Goal: Information Seeking & Learning: Learn about a topic

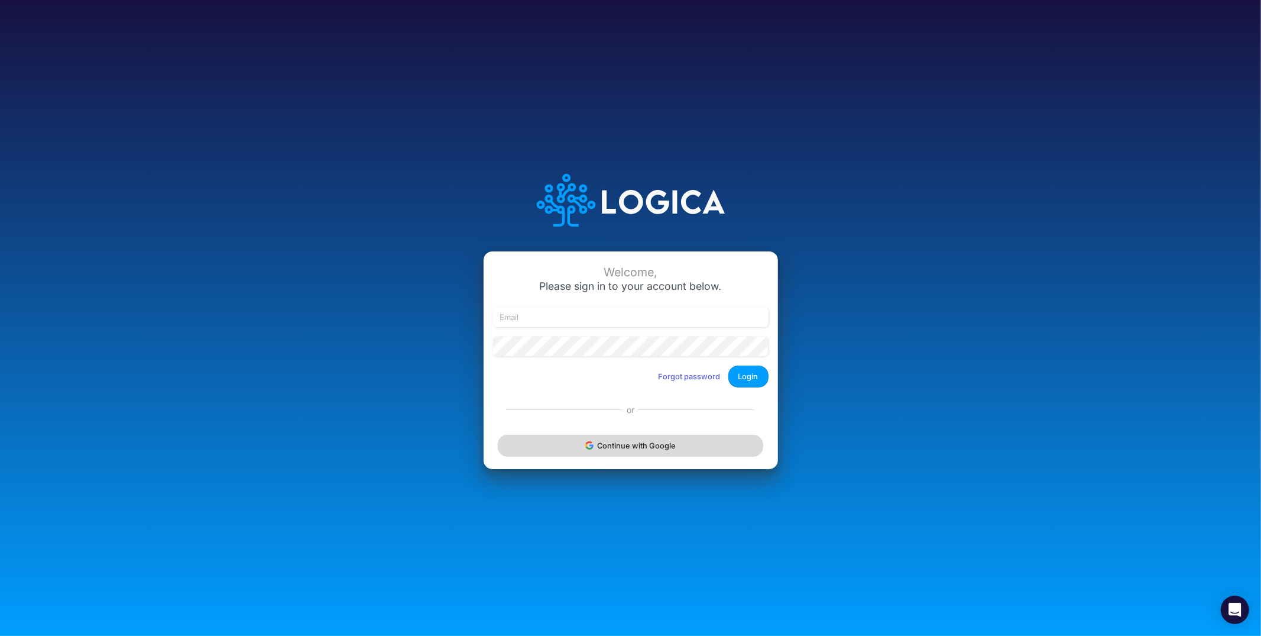
click at [603, 444] on button "Continue with Google" at bounding box center [630, 446] width 265 height 22
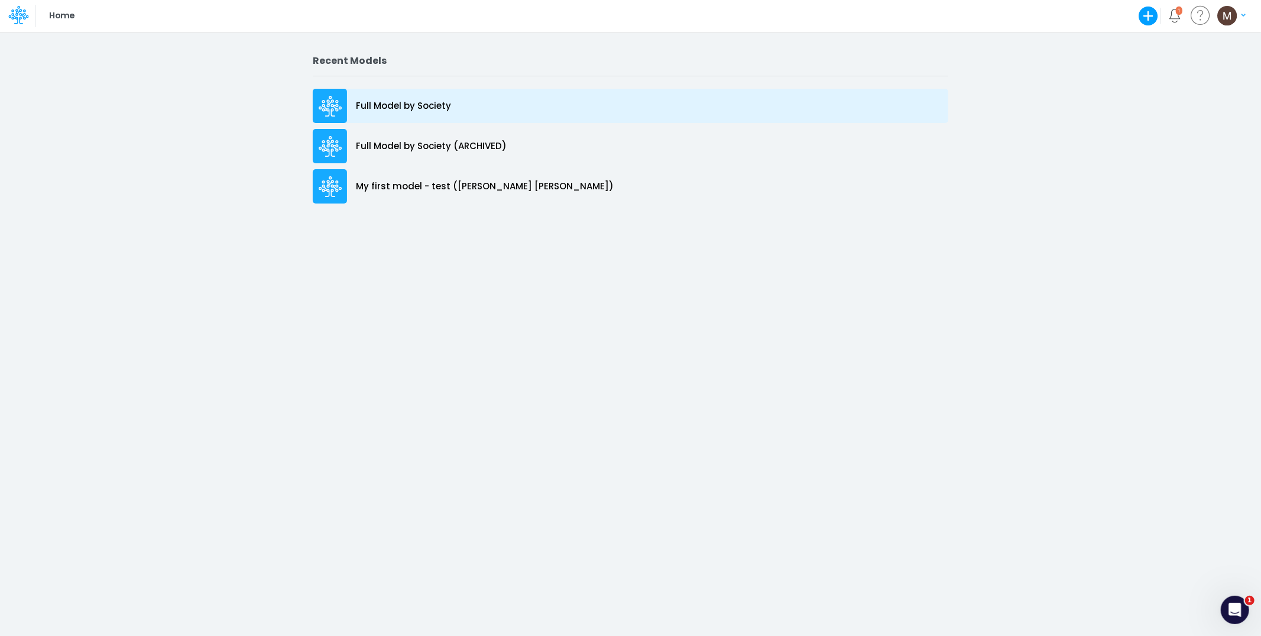
click at [380, 102] on p "Full Model by Society" at bounding box center [403, 106] width 95 height 14
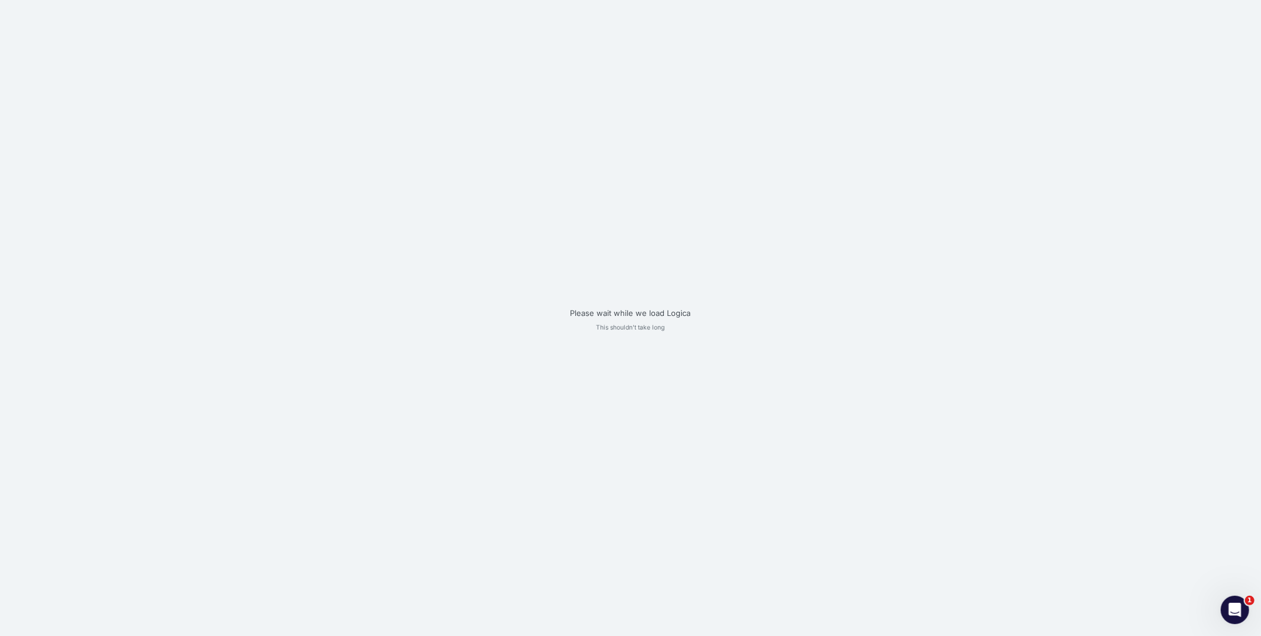
click at [380, 102] on div "Please wait while we load Logica This shouldn't take long" at bounding box center [630, 318] width 1261 height 636
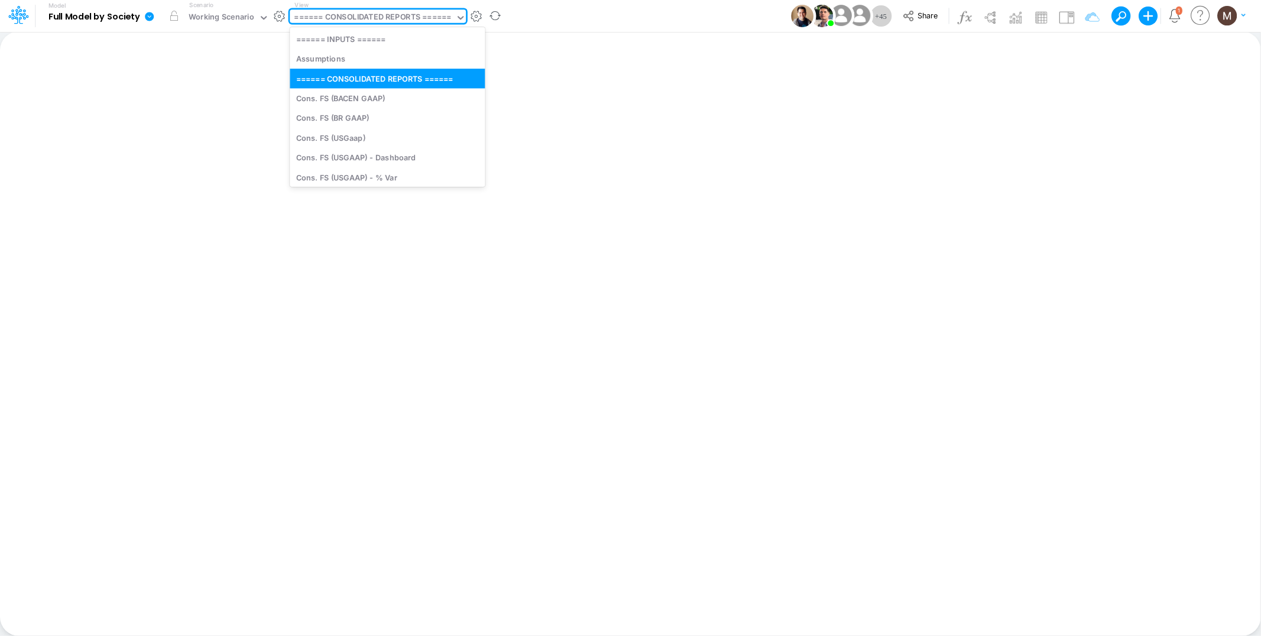
click at [426, 14] on div "====== CONSOLIDATED REPORTS ======" at bounding box center [372, 18] width 157 height 14
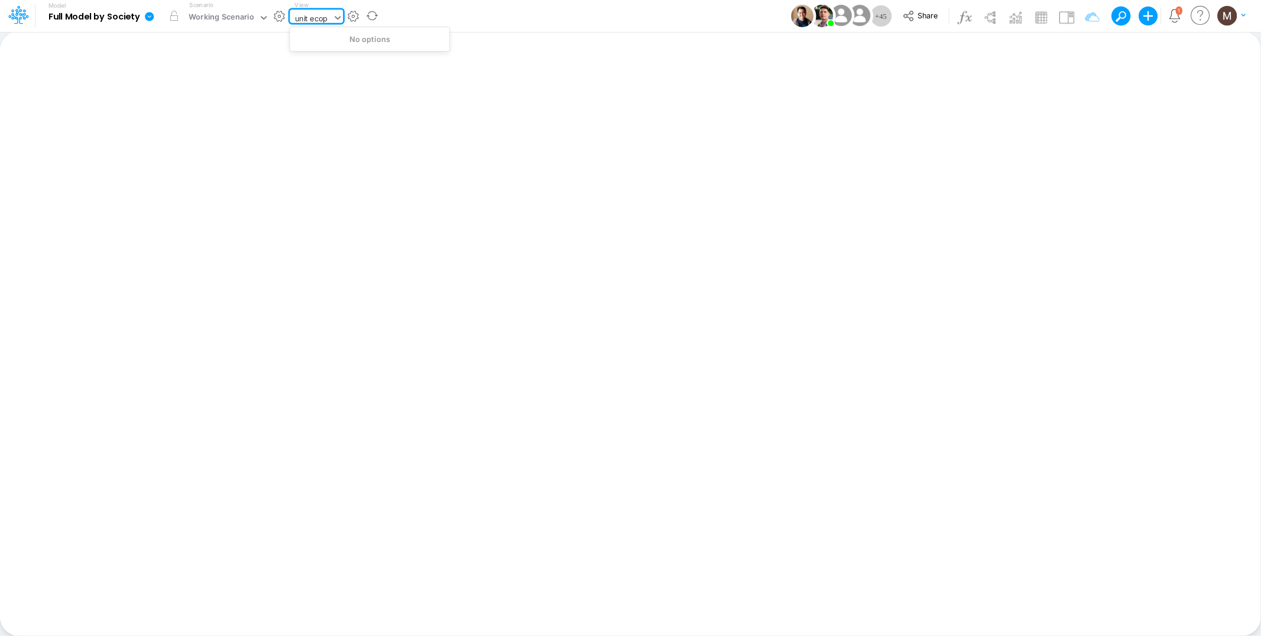
type input "unit eco"
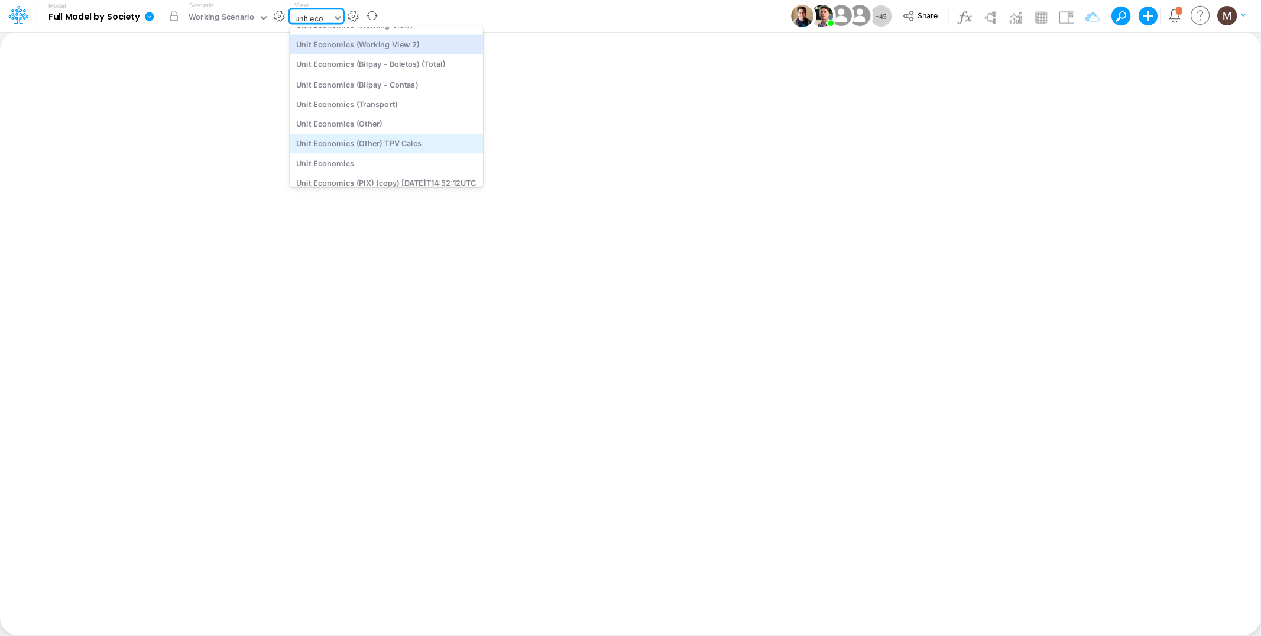
scroll to position [112, 0]
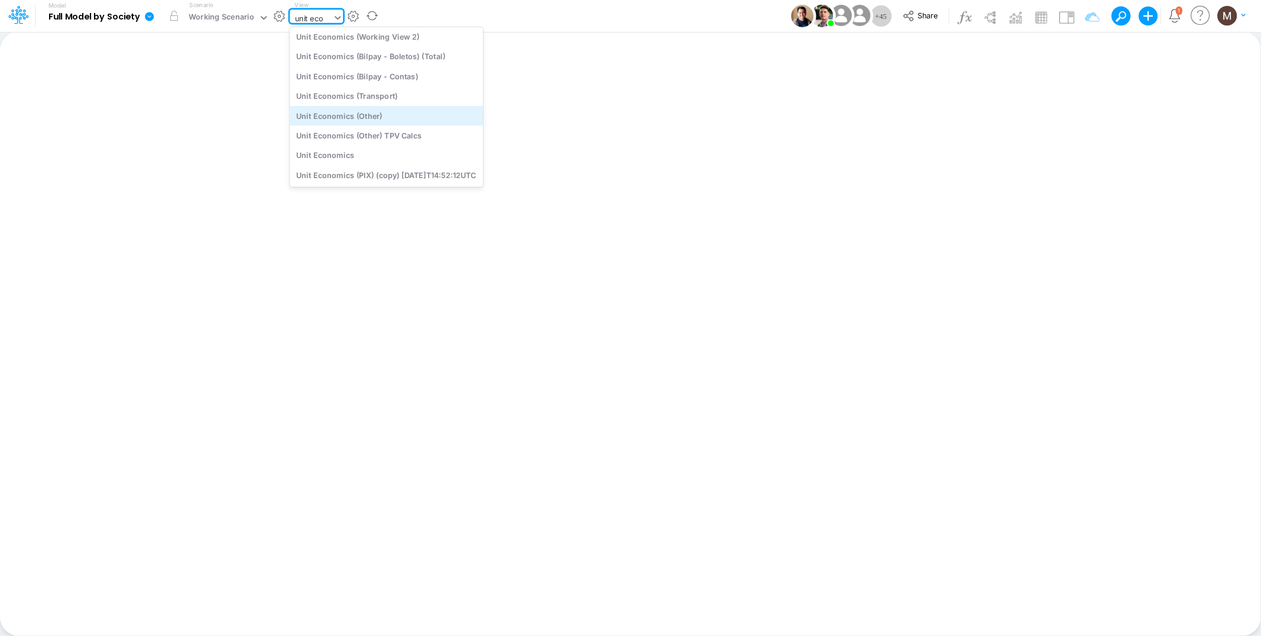
click at [392, 114] on div "Unit Economics (Other)" at bounding box center [386, 116] width 193 height 20
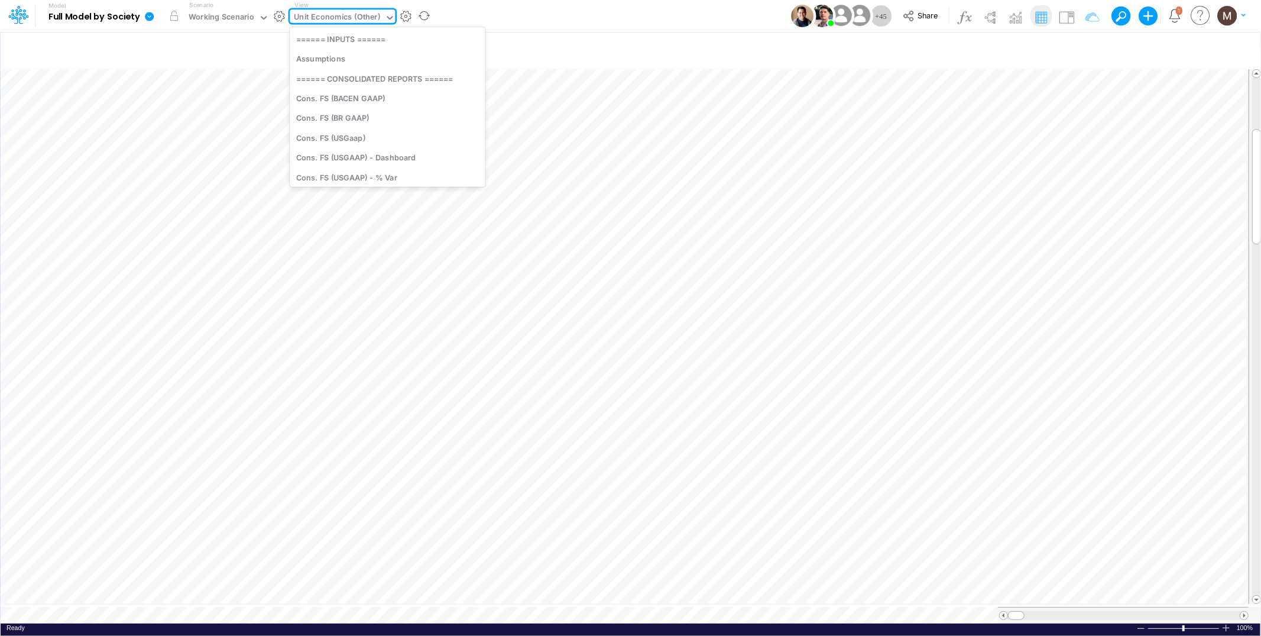
click at [343, 15] on div "Unit Economics (Other)" at bounding box center [337, 18] width 86 height 14
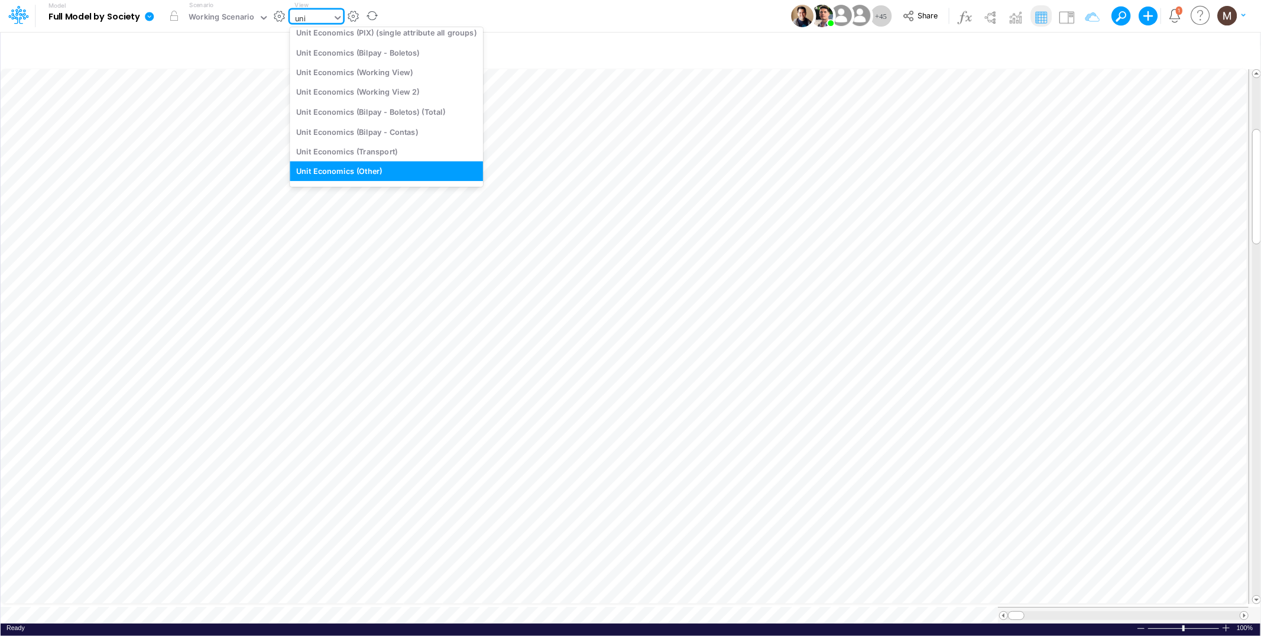
scroll to position [51, 0]
type input "unit econ"
click at [352, 76] on div "Unit Economics (Working View)" at bounding box center [386, 72] width 193 height 20
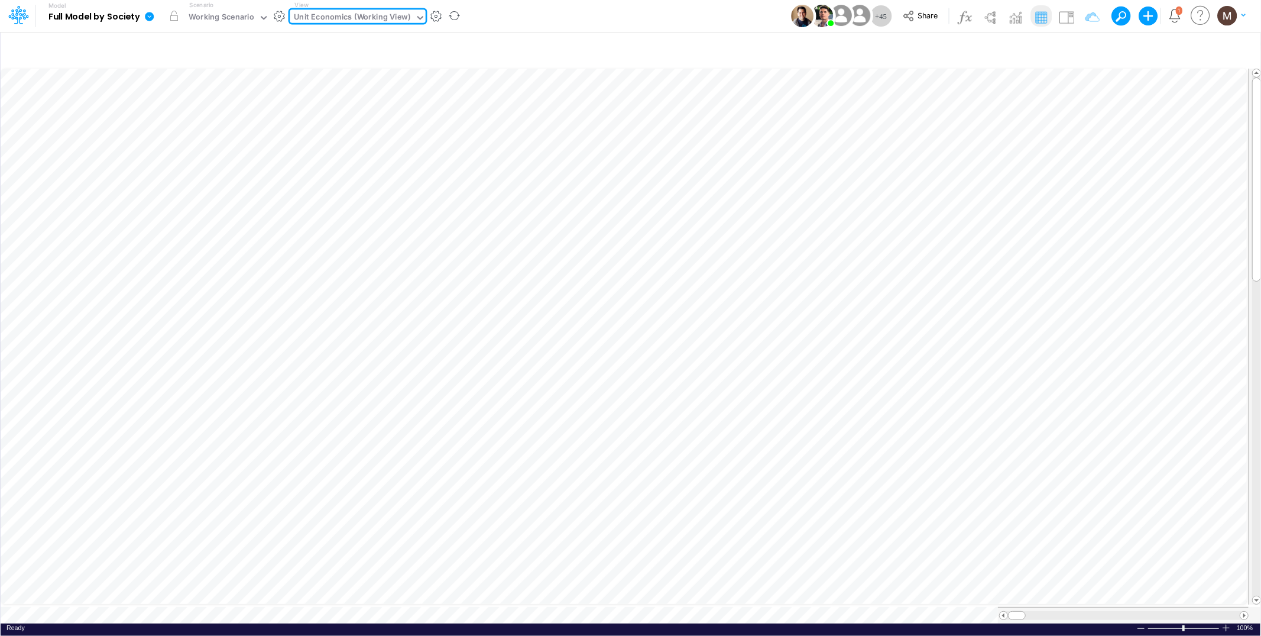
click at [251, 623] on div "Ready 100% Sum: null Max: null Min: null Numerical Count: null Count: null Aver…" at bounding box center [631, 630] width 1260 height 15
drag, startPoint x: 1013, startPoint y: 610, endPoint x: 1055, endPoint y: 607, distance: 41.5
click at [1055, 611] on span at bounding box center [1058, 615] width 8 height 8
click at [1058, 611] on span at bounding box center [1058, 615] width 8 height 8
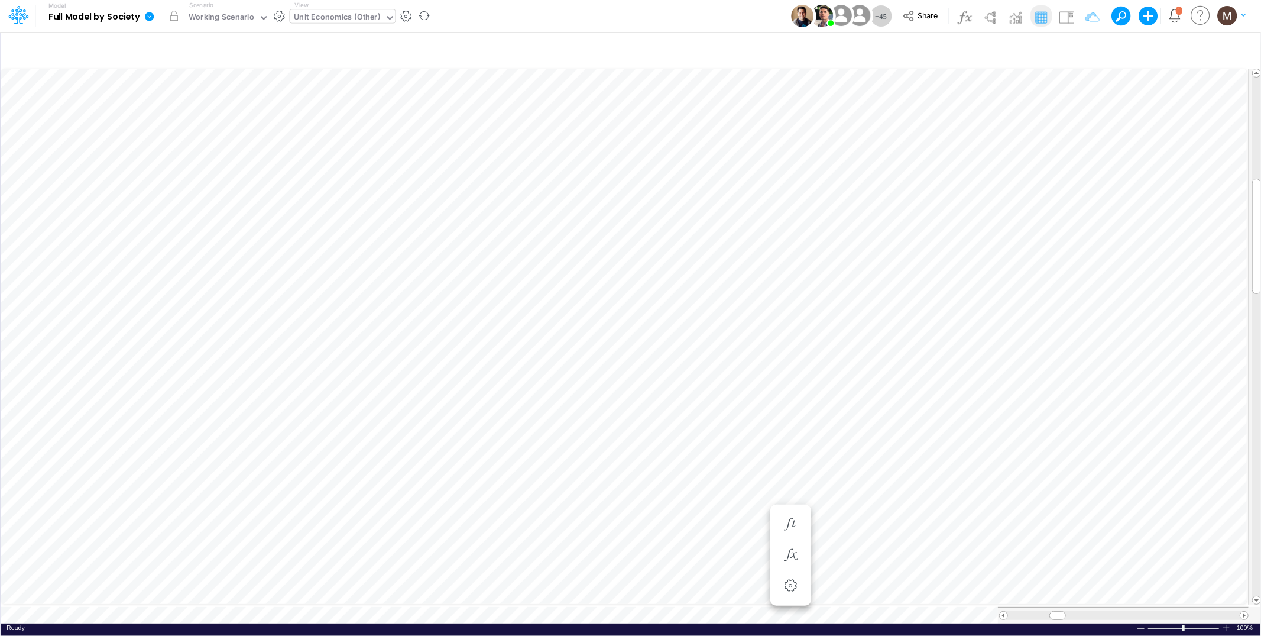
scroll to position [0, 1]
click at [793, 459] on icon "button" at bounding box center [791, 465] width 18 height 12
click at [426, 19] on button "button" at bounding box center [423, 16] width 25 height 31
click at [419, 17] on button "button" at bounding box center [423, 16] width 25 height 31
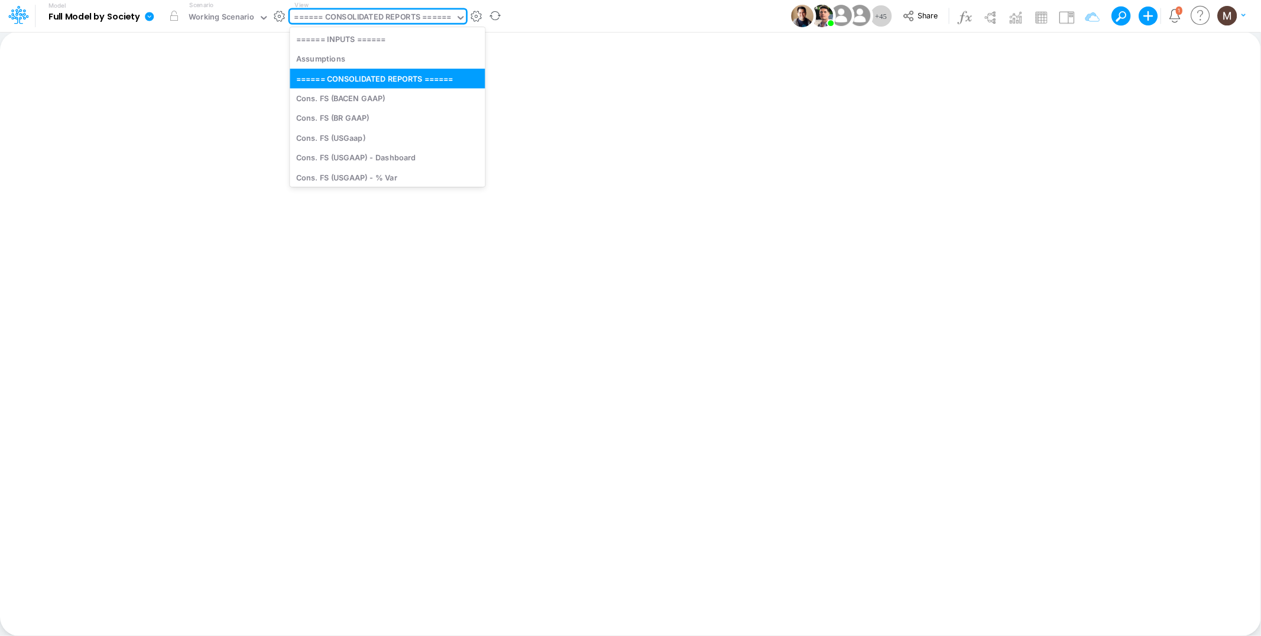
click at [335, 15] on div "====== CONSOLIDATED REPORTS ======" at bounding box center [372, 18] width 157 height 14
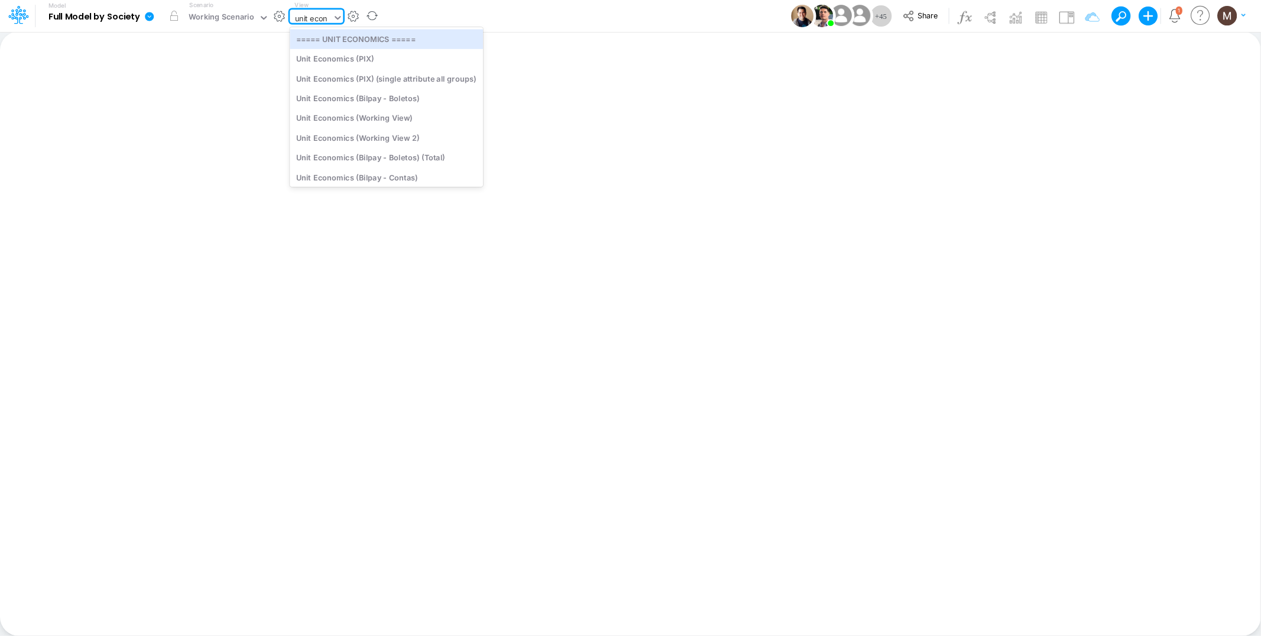
type input "unit econo"
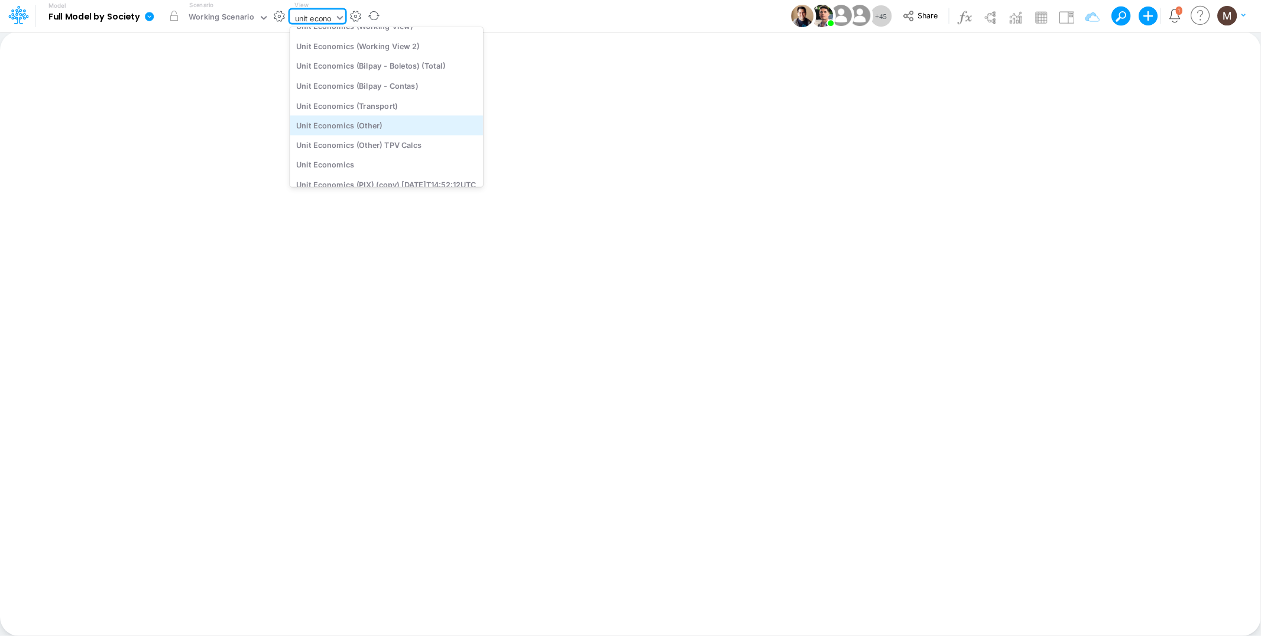
scroll to position [104, 0]
click at [401, 123] on div "Unit Economics (Other)" at bounding box center [386, 123] width 193 height 20
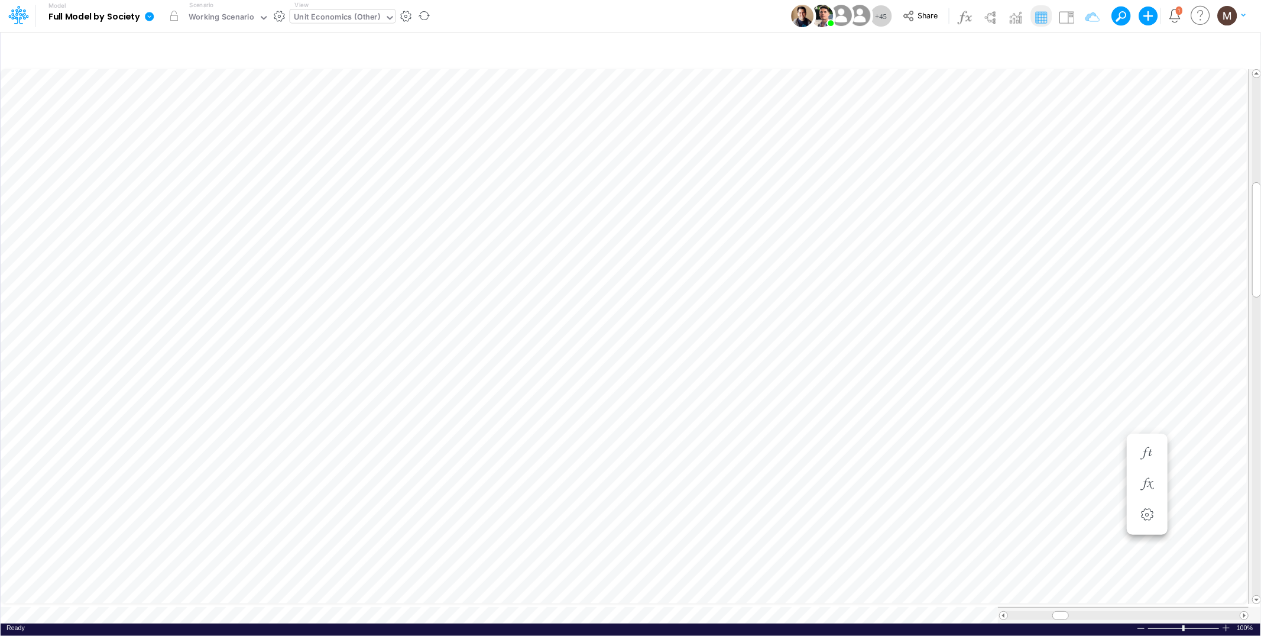
scroll to position [0, 1]
click at [861, 370] on icon "button" at bounding box center [862, 370] width 18 height 12
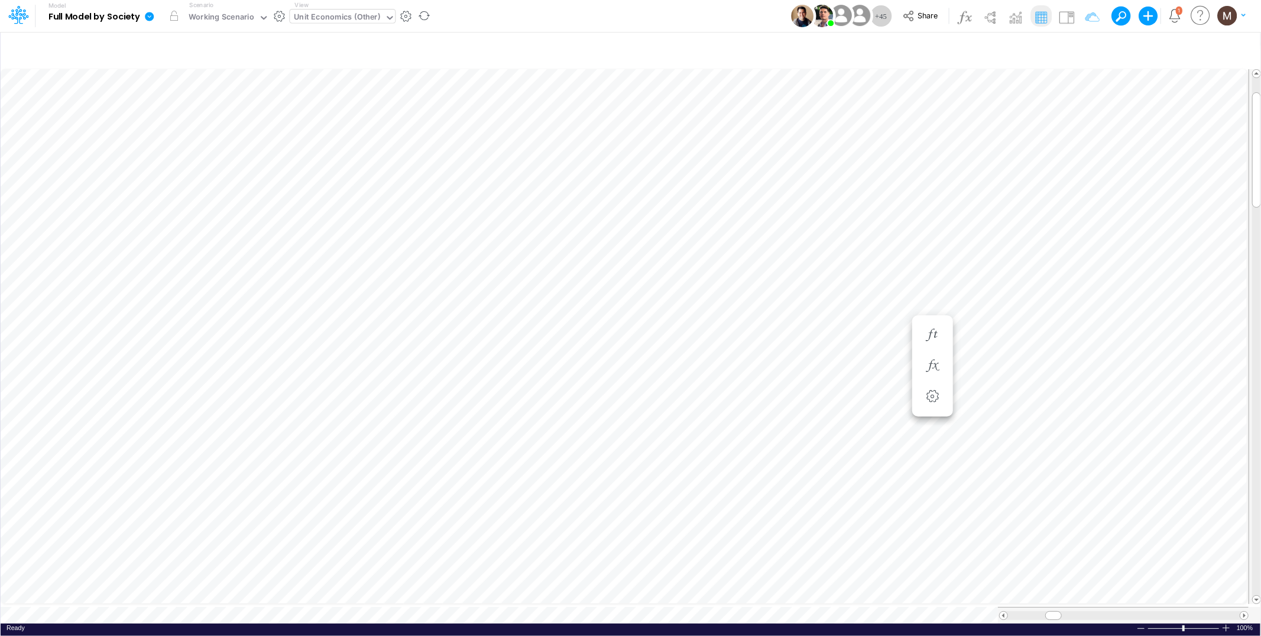
click at [329, 15] on div "Unit Economics (Other)" at bounding box center [337, 18] width 86 height 14
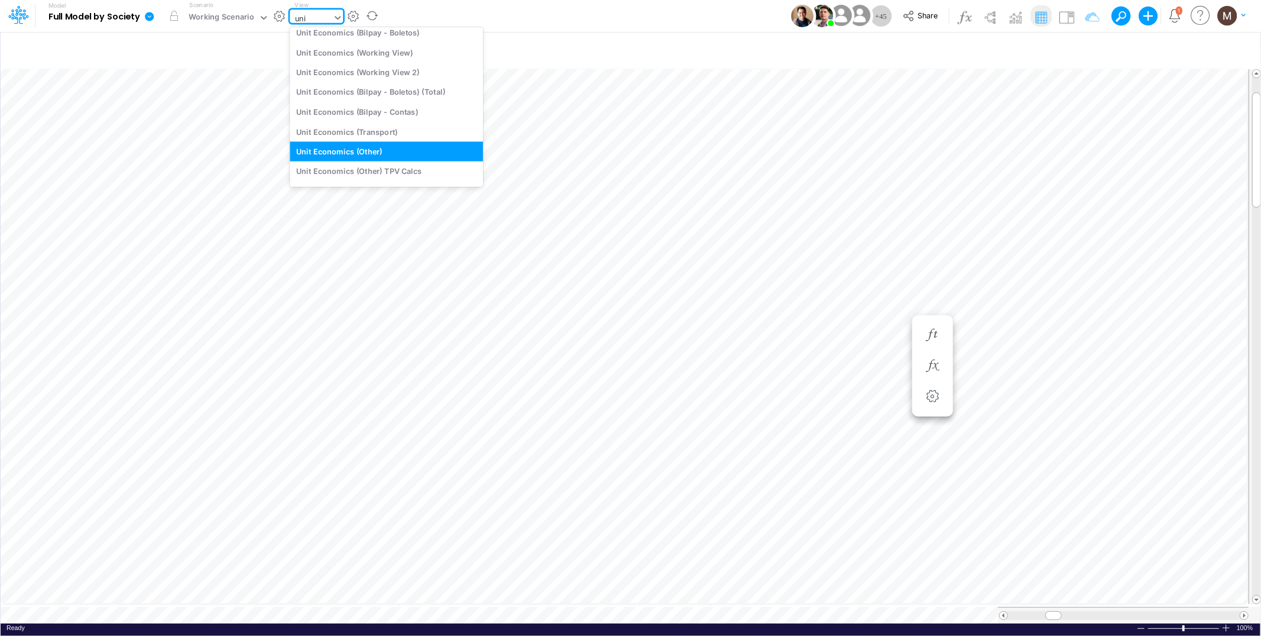
scroll to position [51, 0]
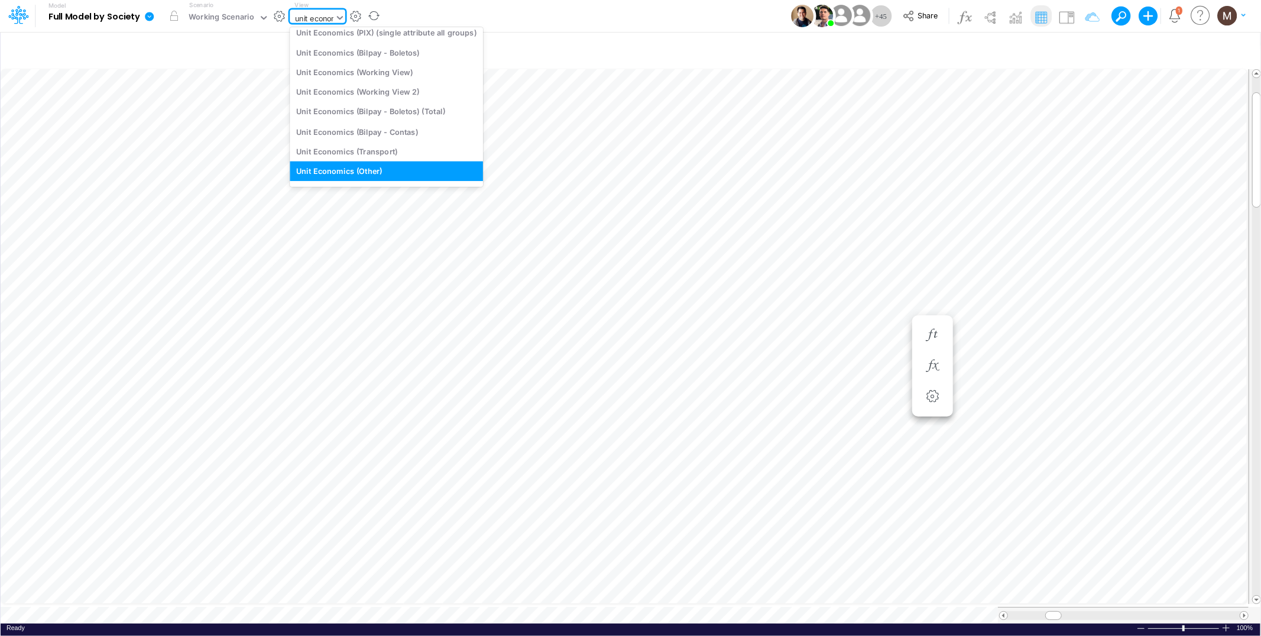
type input "unit economi"
click at [328, 66] on div "Unit Economics (Working View)" at bounding box center [386, 72] width 193 height 20
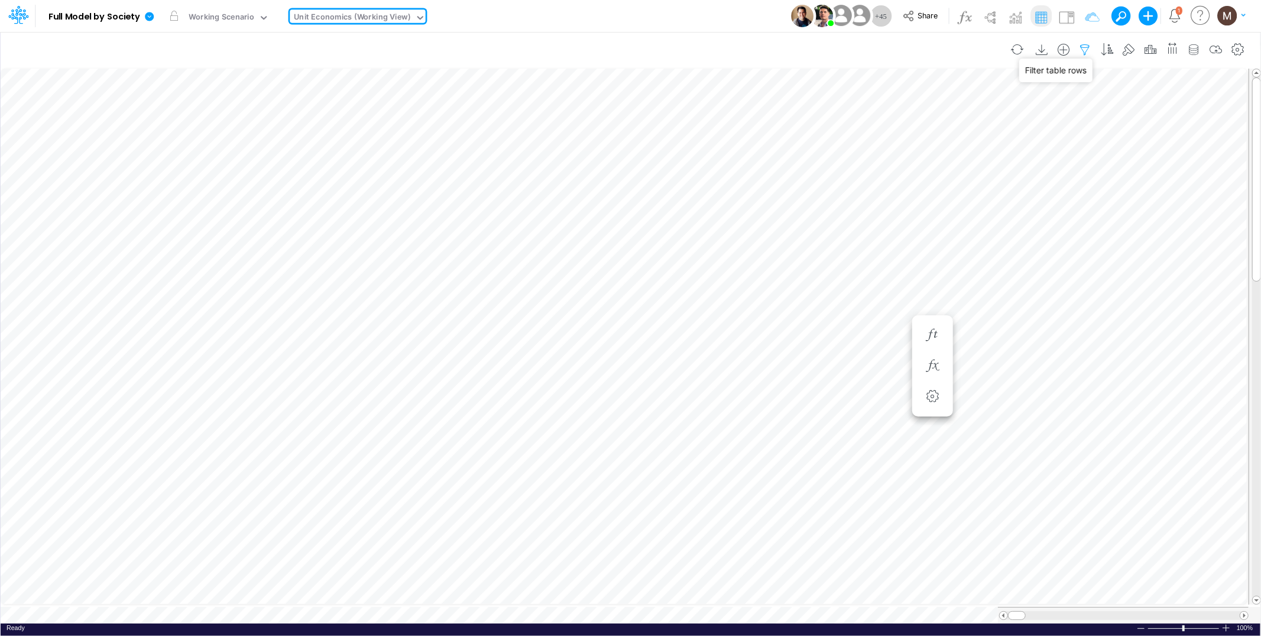
drag, startPoint x: 1092, startPoint y: 49, endPoint x: 1086, endPoint y: 48, distance: 5.9
click at [1091, 49] on icon "button" at bounding box center [1086, 50] width 18 height 12
select select "contains"
select select "tableSearchOR"
select select "contains"
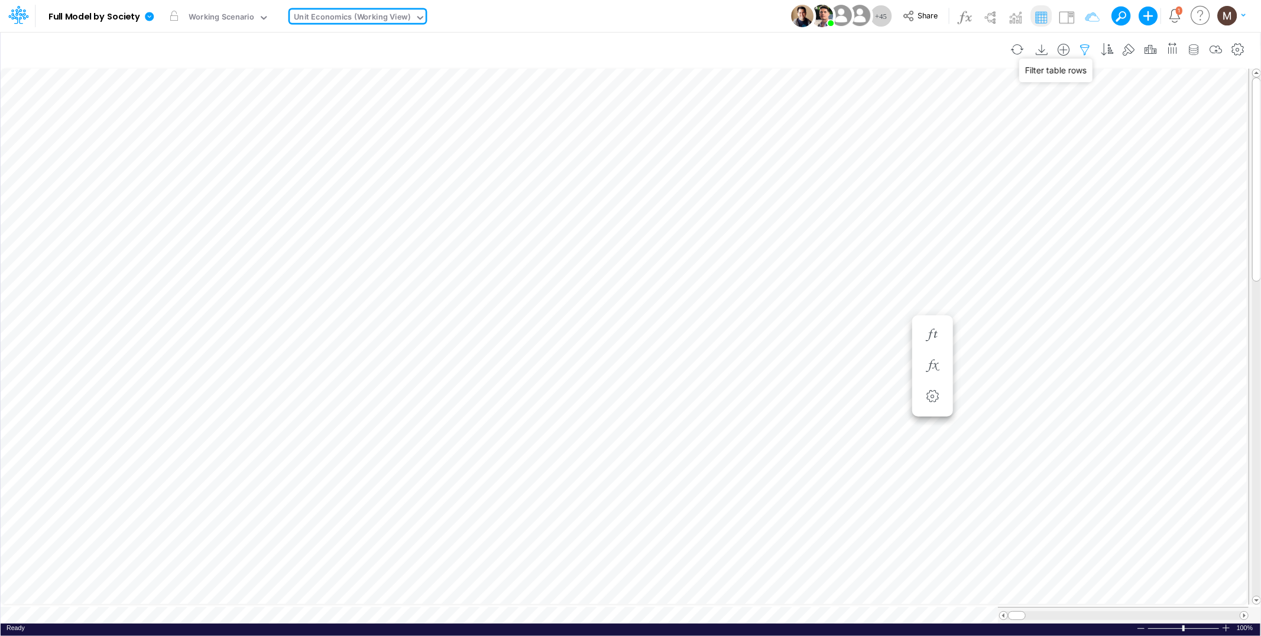
select select "contains"
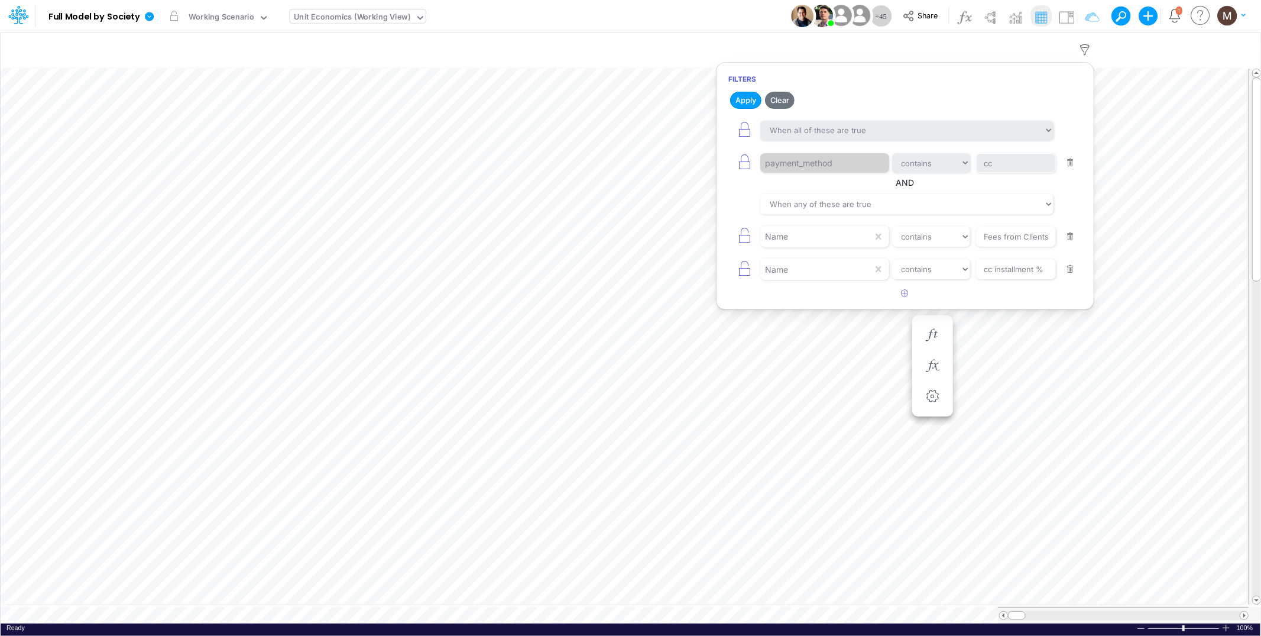
click at [1071, 167] on button "button" at bounding box center [1070, 163] width 23 height 16
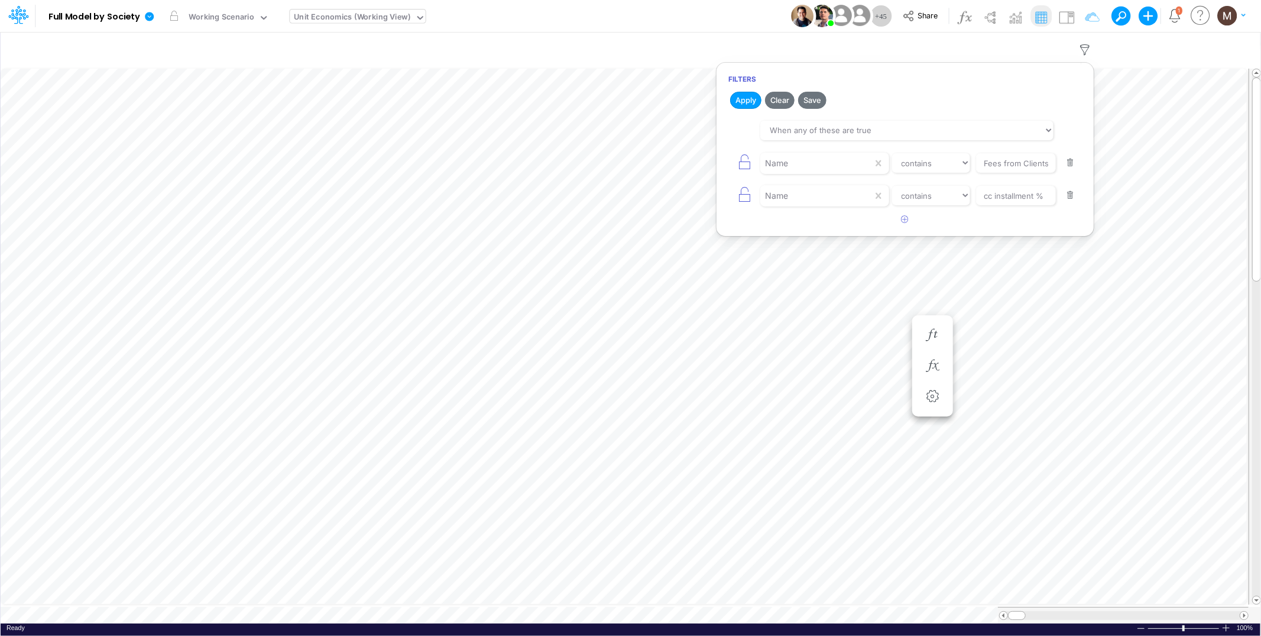
click at [1070, 162] on button "button" at bounding box center [1070, 163] width 23 height 16
type input "cc installment %"
click at [1070, 162] on button "button" at bounding box center [1070, 163] width 23 height 16
click at [738, 96] on button "Apply" at bounding box center [745, 100] width 31 height 17
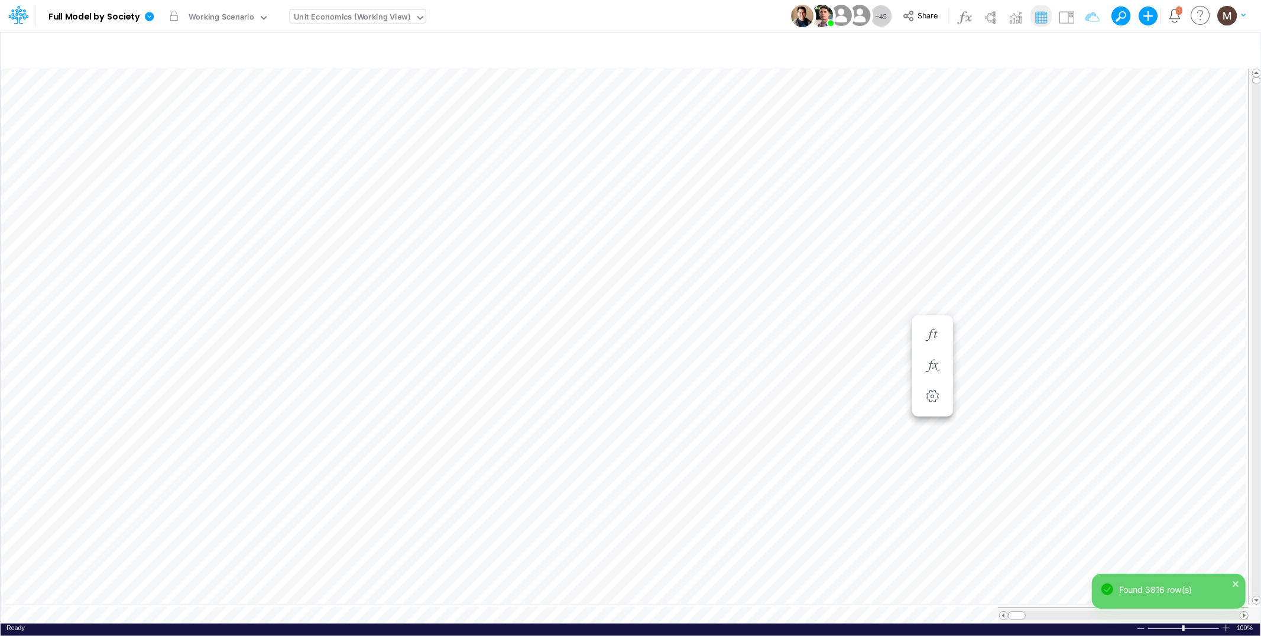
scroll to position [0, 1]
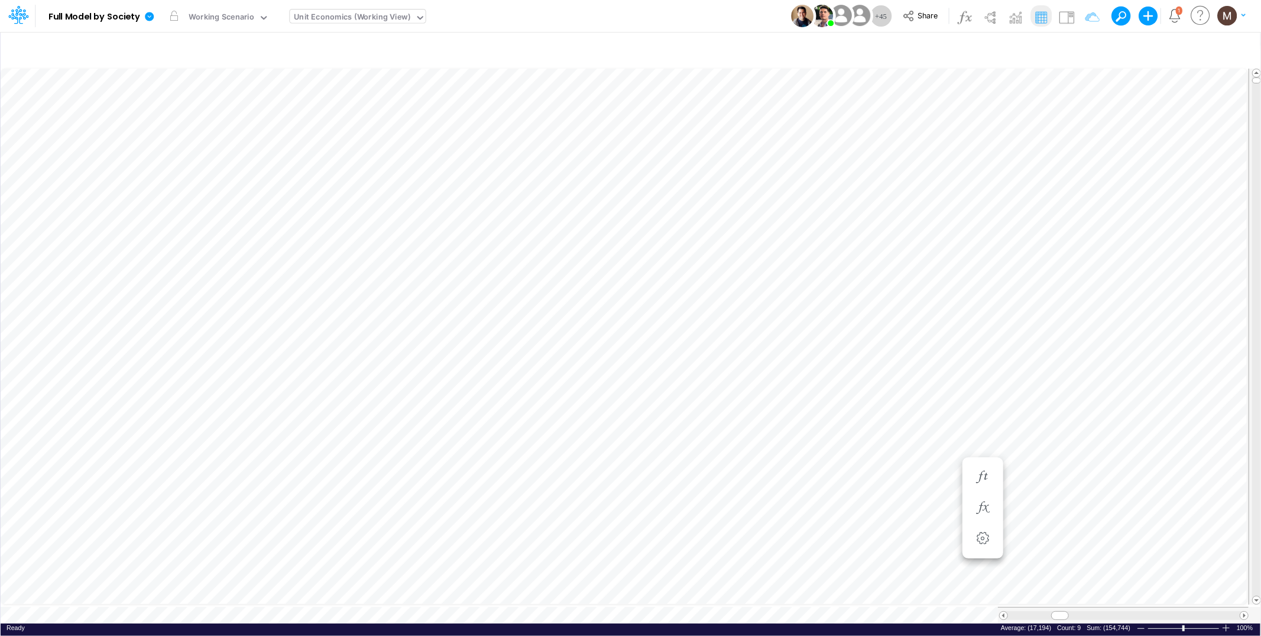
click at [351, 18] on div "Unit Economics (Working View)" at bounding box center [352, 18] width 116 height 14
type input "cogs"
click at [326, 97] on div "COGS" at bounding box center [370, 98] width 160 height 20
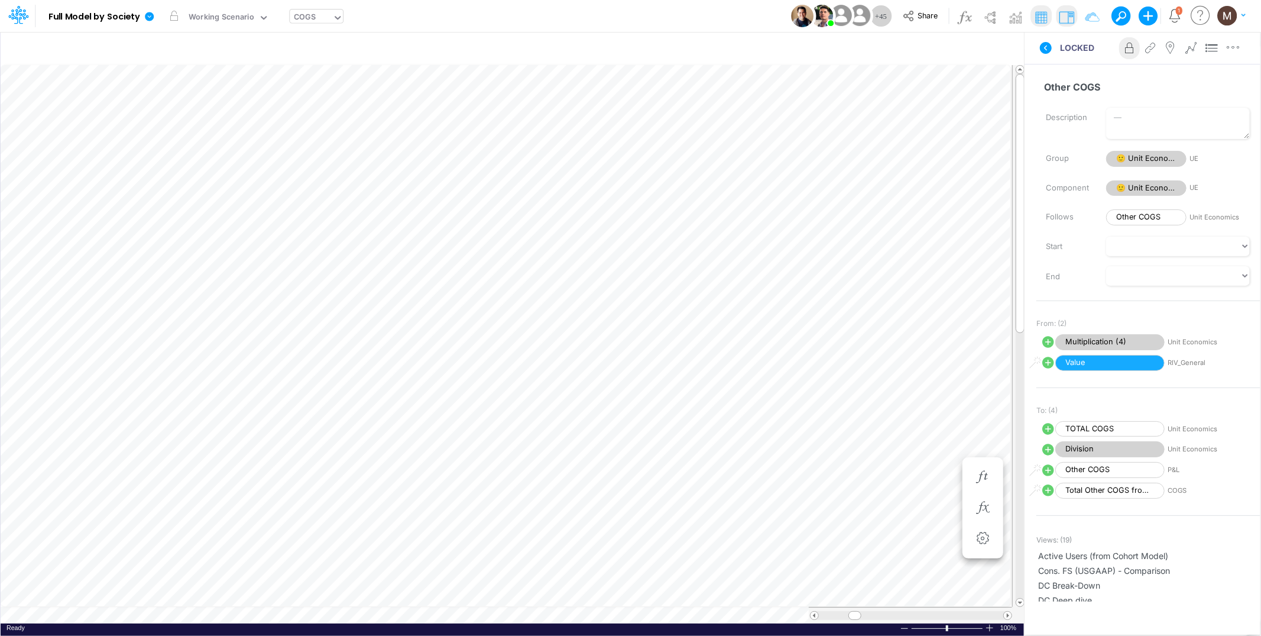
scroll to position [0, 1]
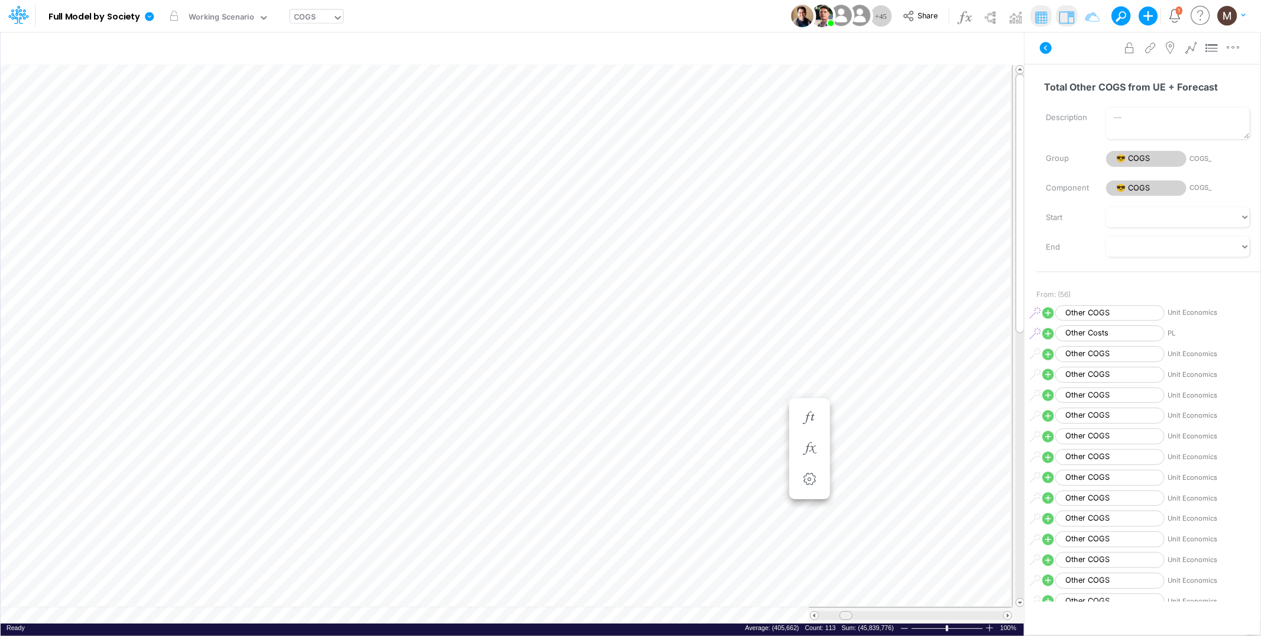
click at [848, 598] on table at bounding box center [513, 344] width 1025 height 558
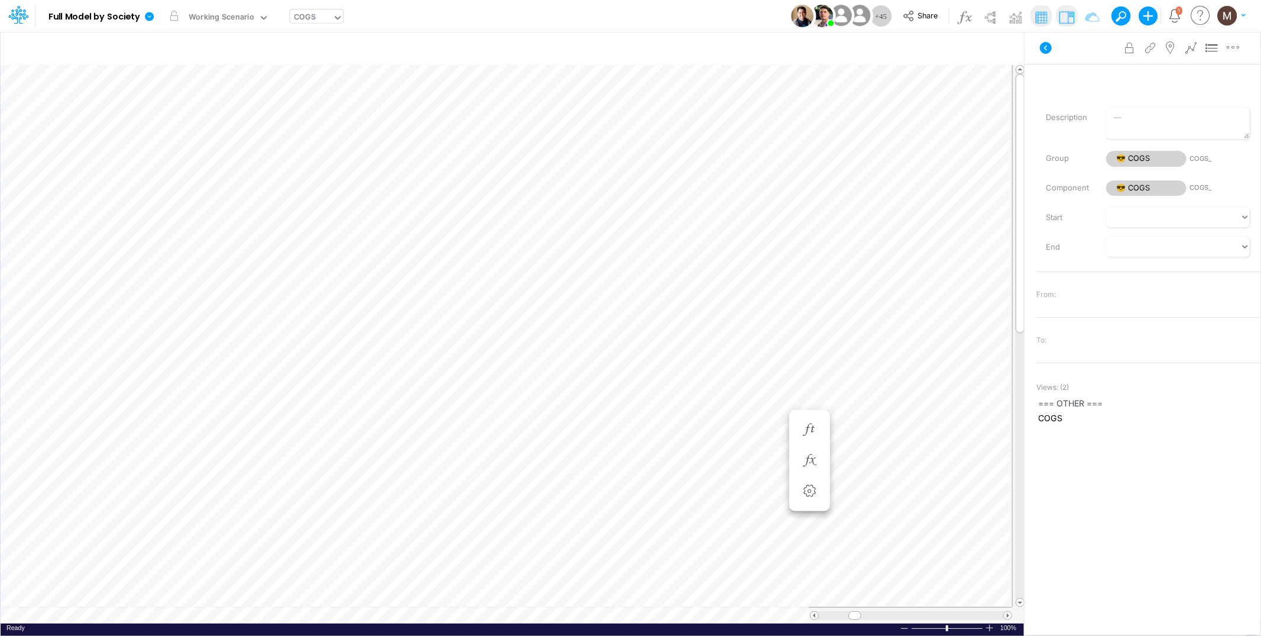
scroll to position [0, 1]
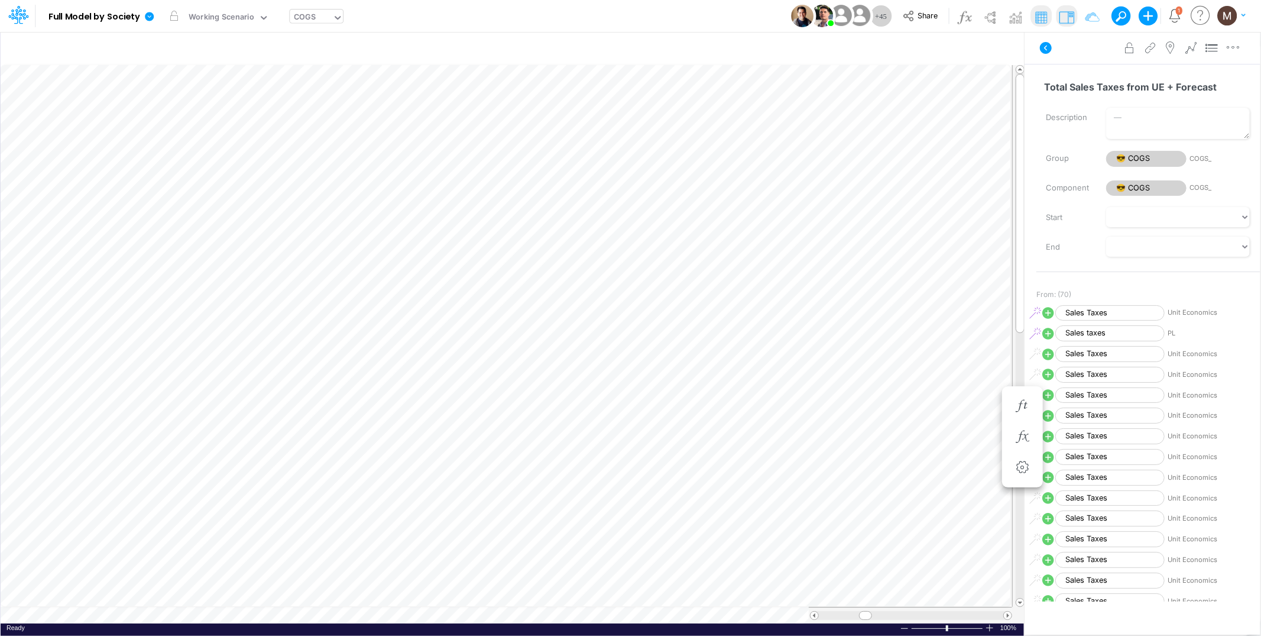
scroll to position [0, 1]
click at [310, 18] on div "COGS" at bounding box center [305, 18] width 22 height 14
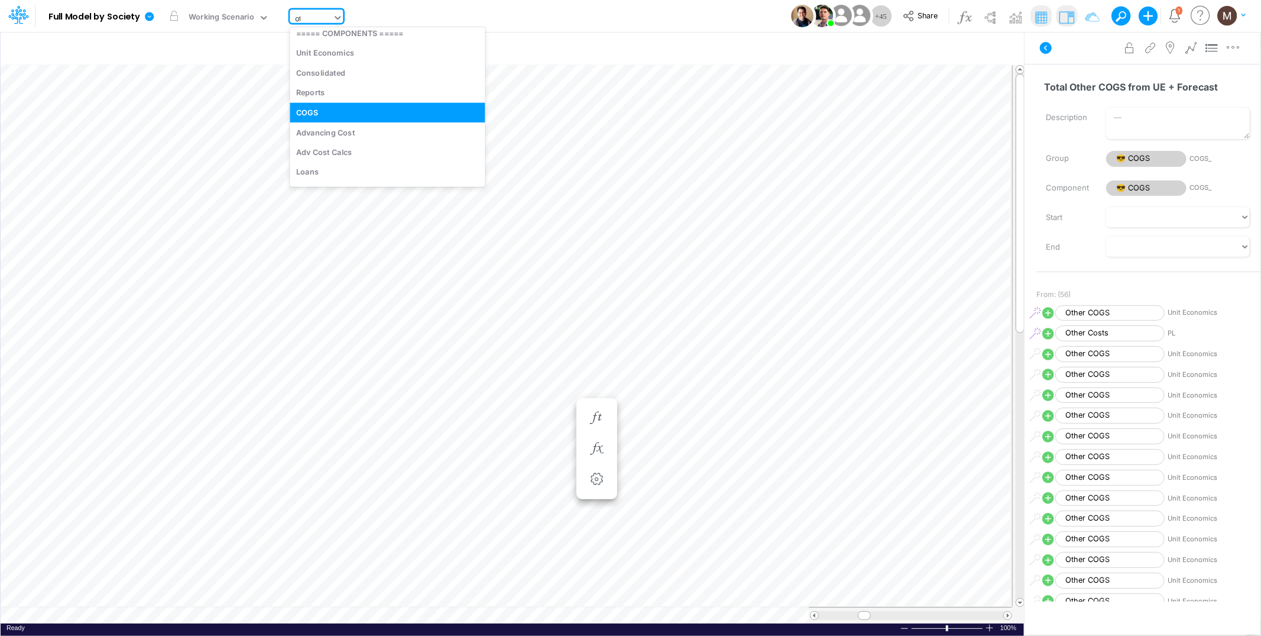
scroll to position [0, 0]
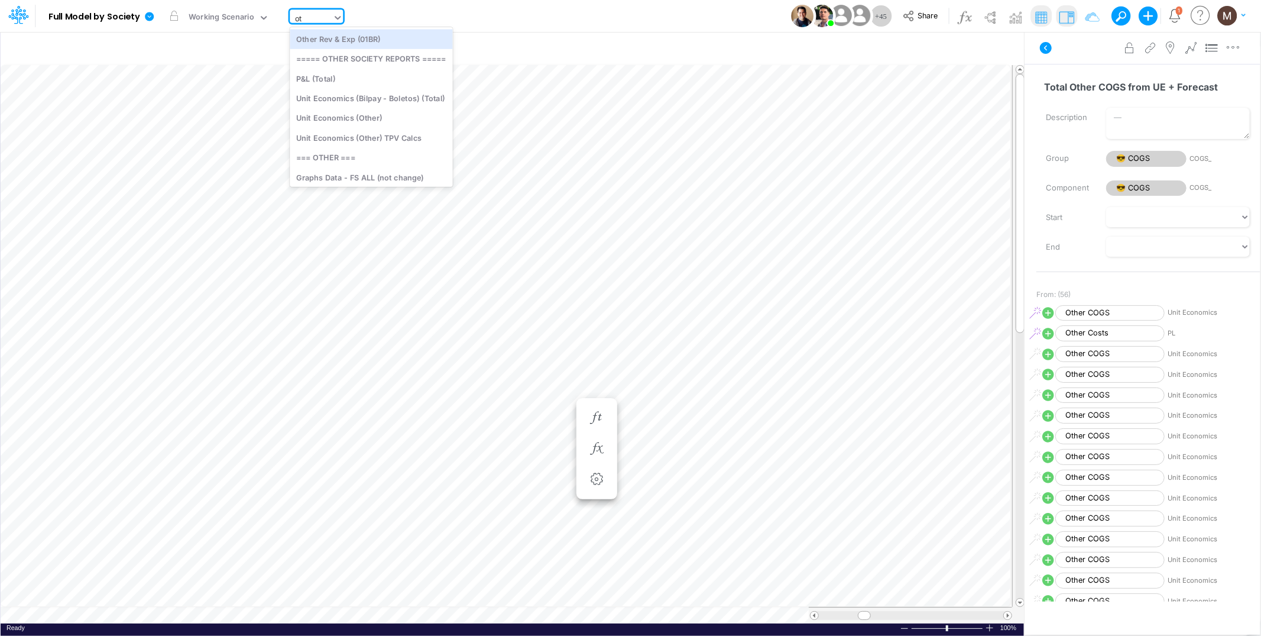
type input "o"
type input "01br"
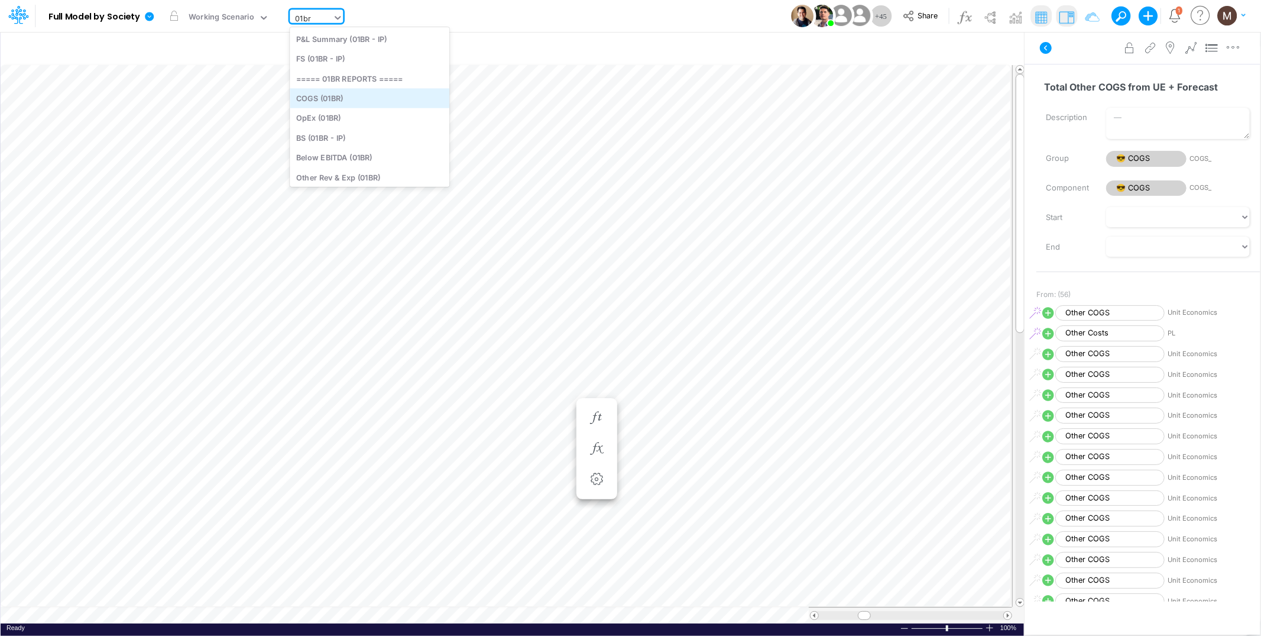
click at [312, 99] on div "COGS (01BR)" at bounding box center [370, 98] width 160 height 20
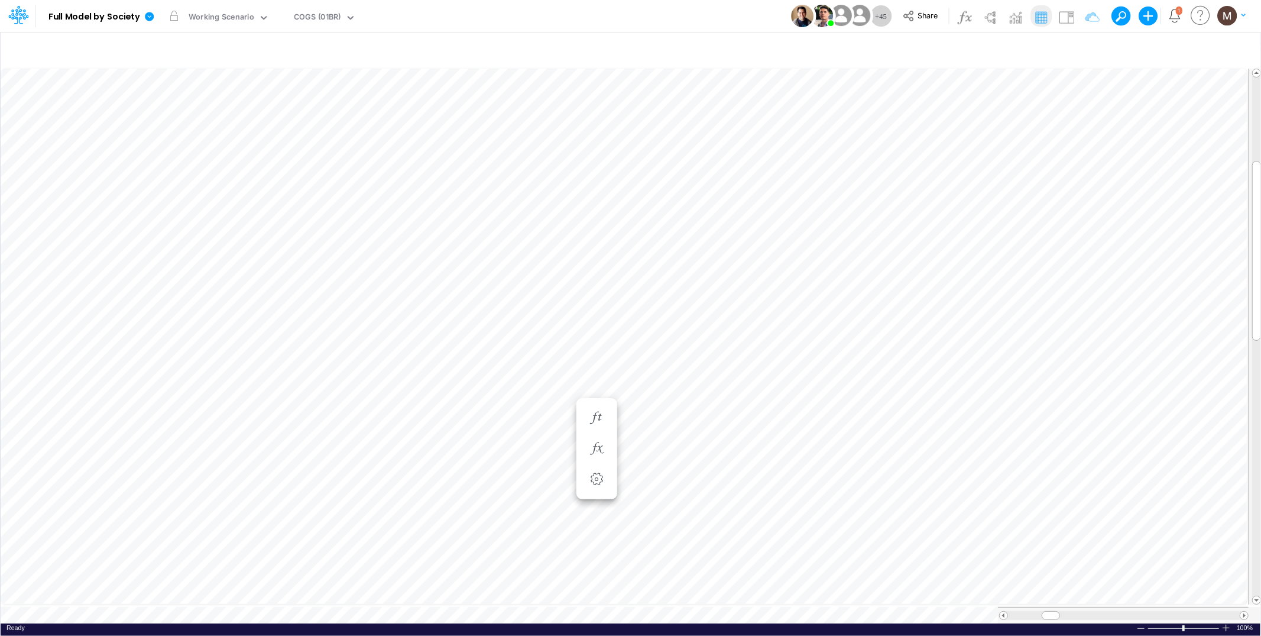
scroll to position [0, 1]
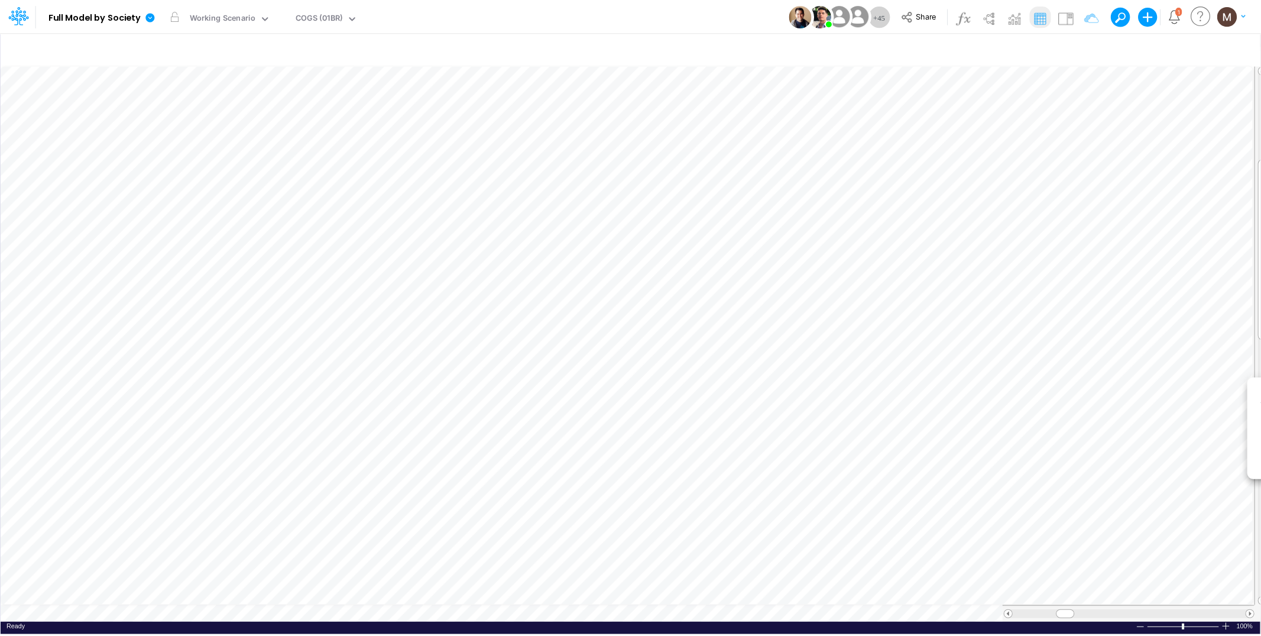
scroll to position [0, 1]
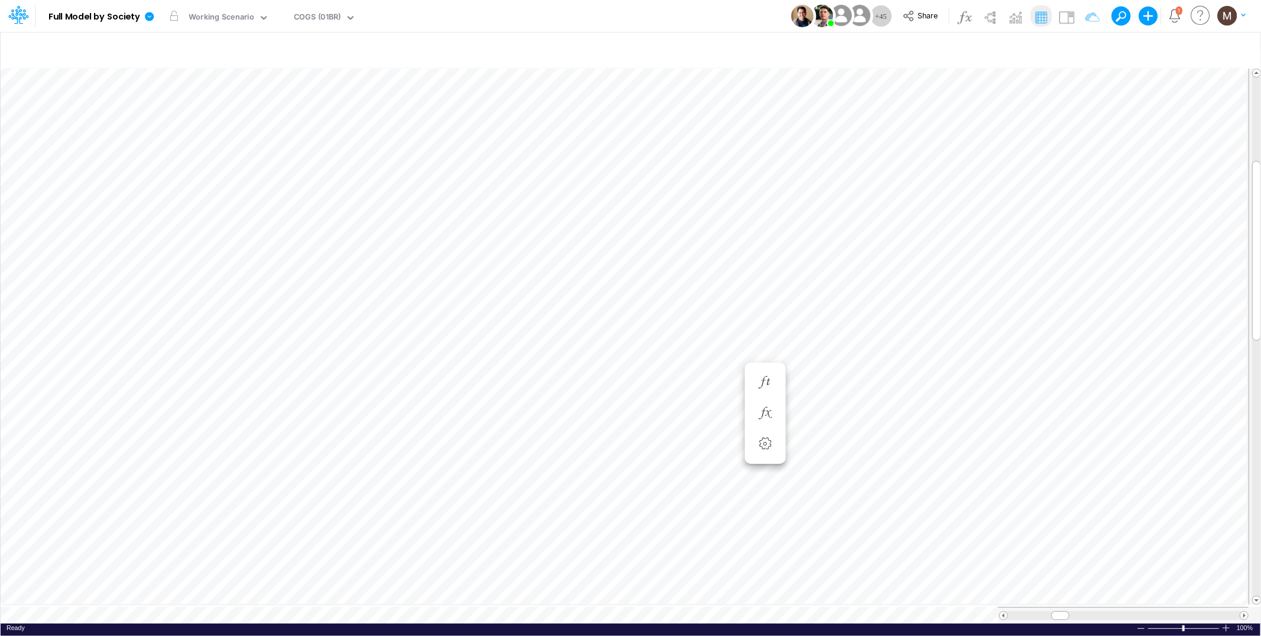
scroll to position [0, 1]
click at [764, 432] on icon "button" at bounding box center [765, 429] width 18 height 12
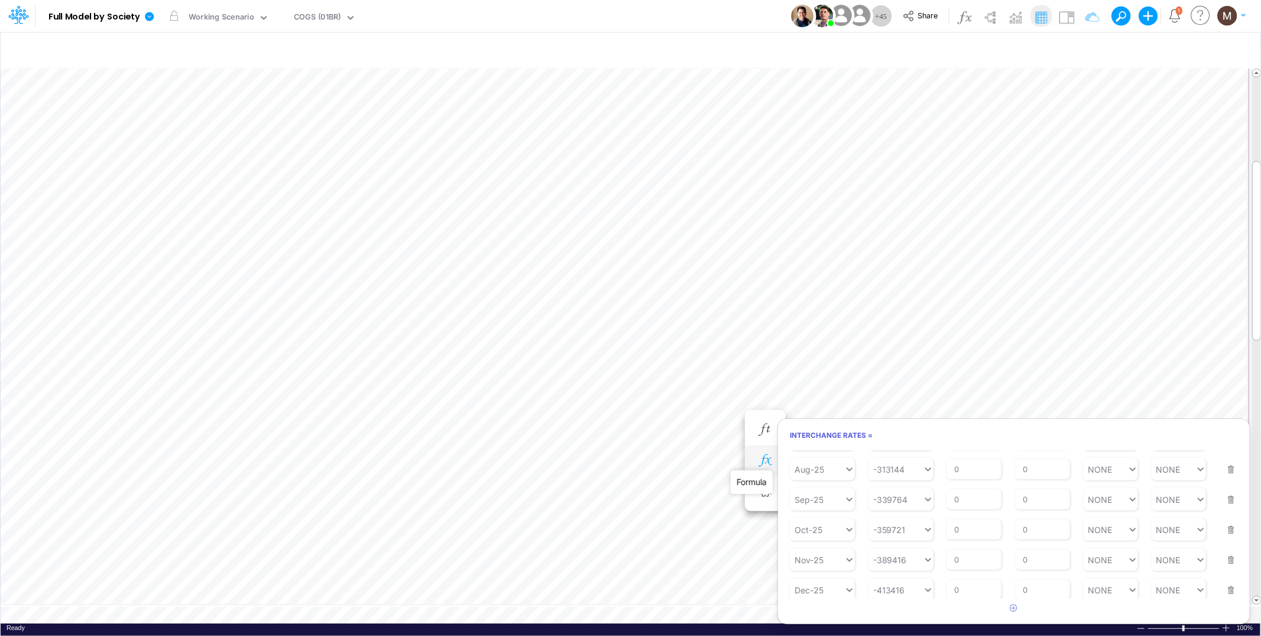
click at [759, 457] on icon "button" at bounding box center [765, 460] width 18 height 12
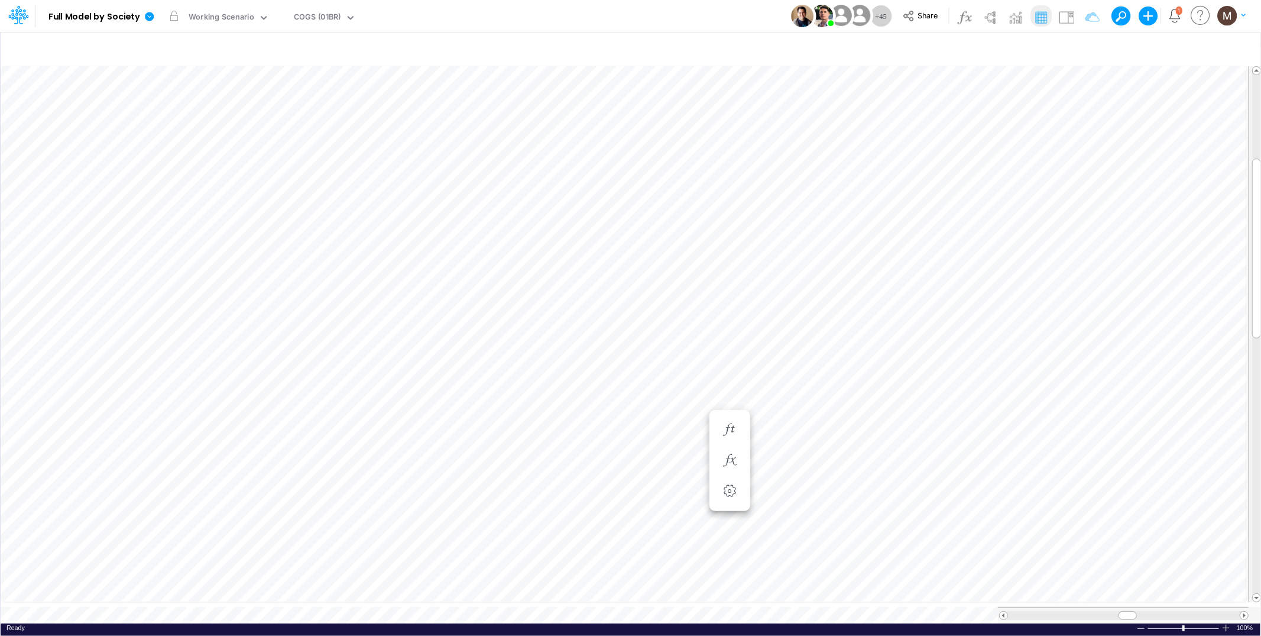
scroll to position [0, 1]
click at [798, 427] on icon "button" at bounding box center [801, 429] width 18 height 12
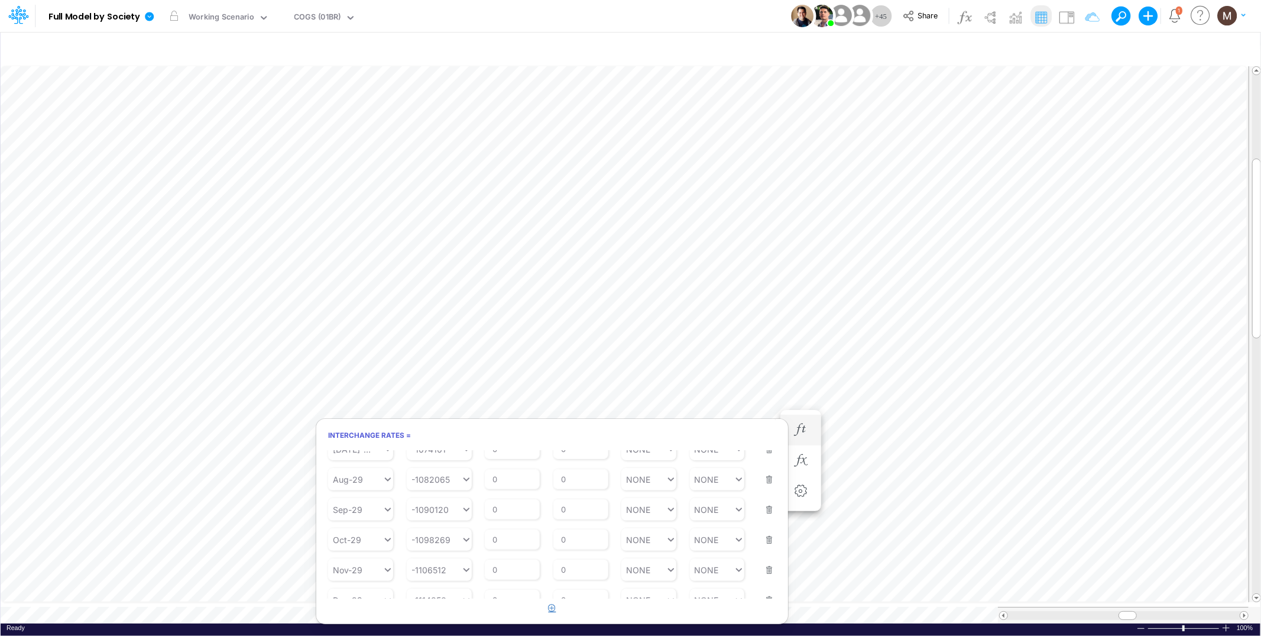
click at [550, 609] on icon "button" at bounding box center [553, 608] width 8 height 8
click at [360, 595] on div "Type to search..." at bounding box center [366, 600] width 65 height 10
click at [377, 477] on div "Jan-30" at bounding box center [360, 483] width 65 height 20
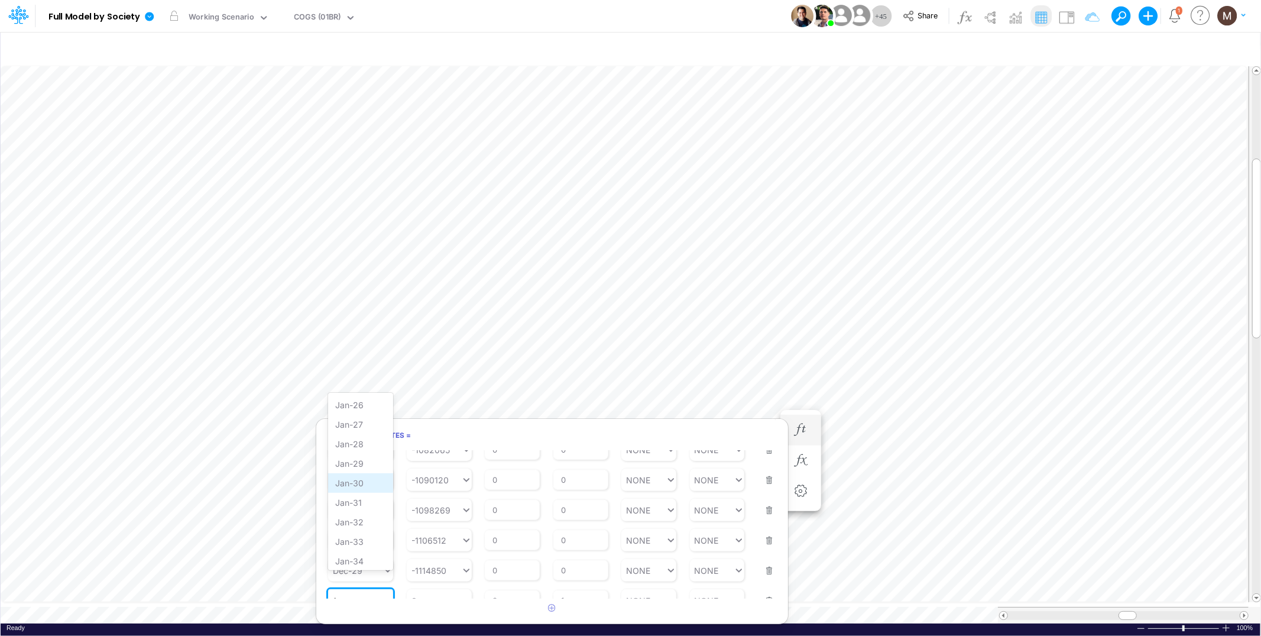
type input "jan"
type input "0"
click at [444, 591] on div "0 0" at bounding box center [434, 599] width 54 height 17
click at [440, 408] on div "LATEST" at bounding box center [439, 405] width 65 height 20
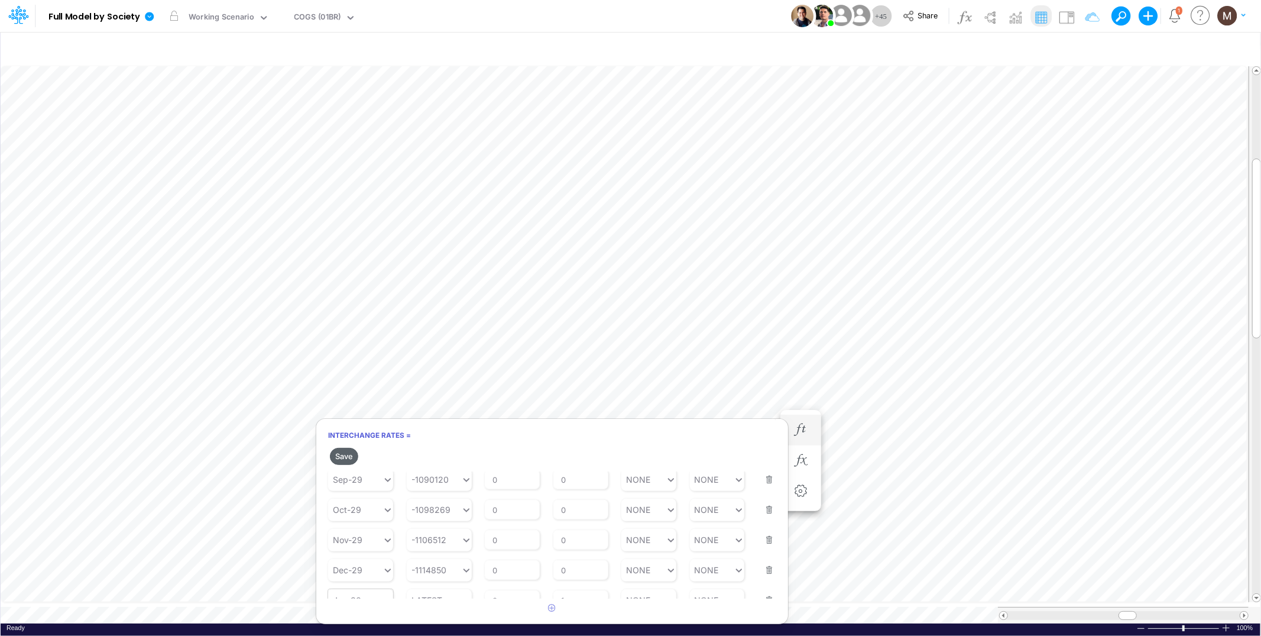
click at [339, 457] on button "Save" at bounding box center [344, 456] width 28 height 17
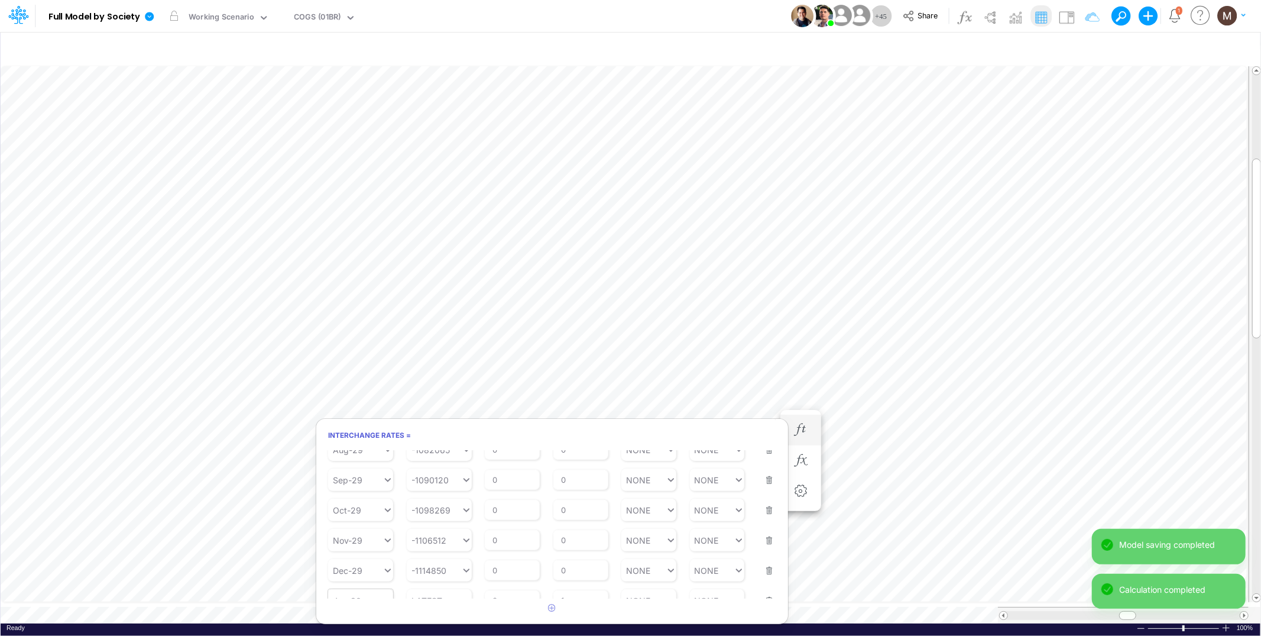
scroll to position [0, 1]
click at [1025, 611] on div at bounding box center [1124, 615] width 232 height 9
click at [1020, 611] on div at bounding box center [1124, 615] width 232 height 9
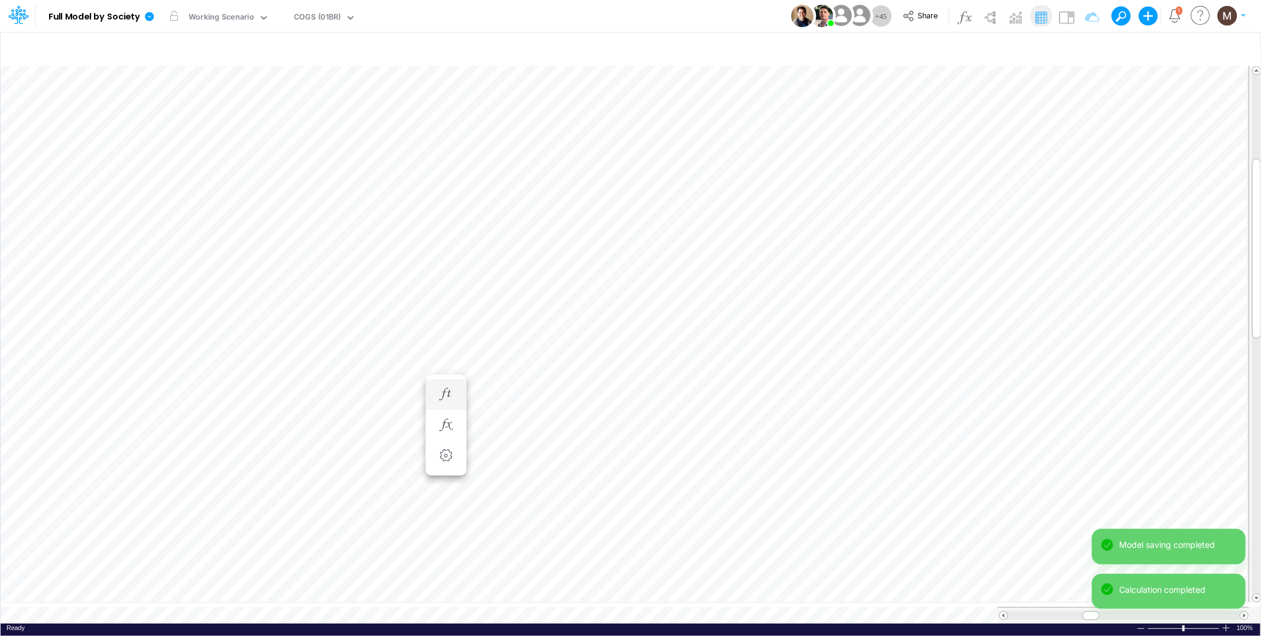
click at [1020, 611] on div at bounding box center [1124, 615] width 232 height 9
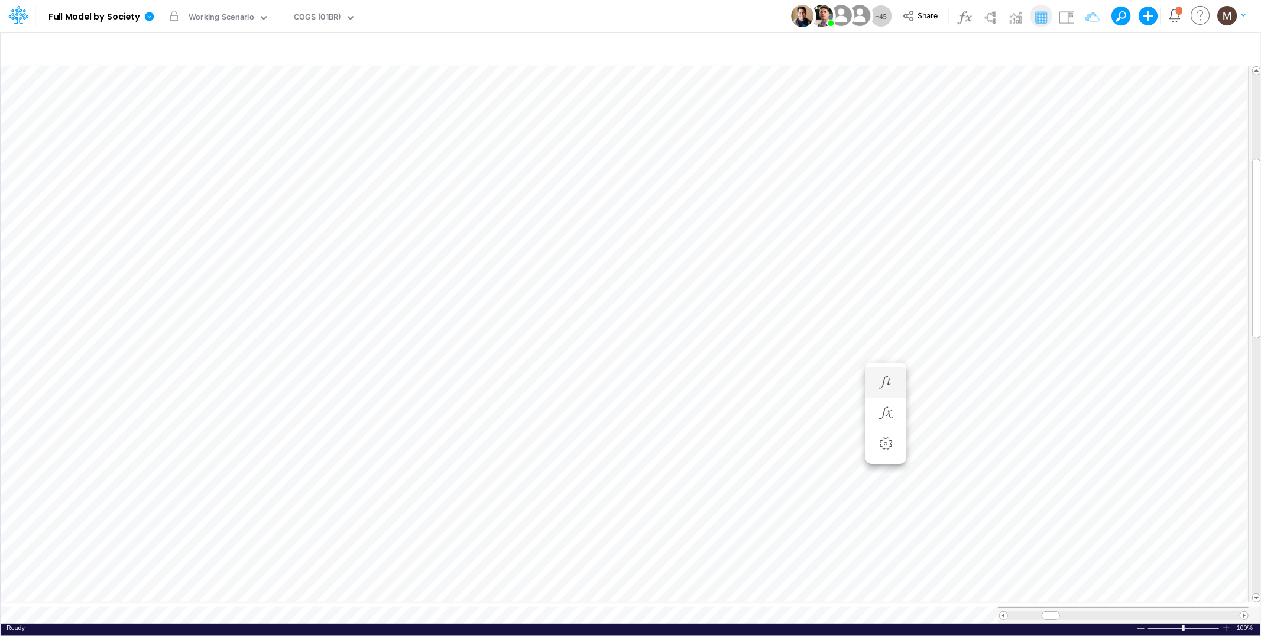
scroll to position [0, 1]
